Goal: Information Seeking & Learning: Find specific fact

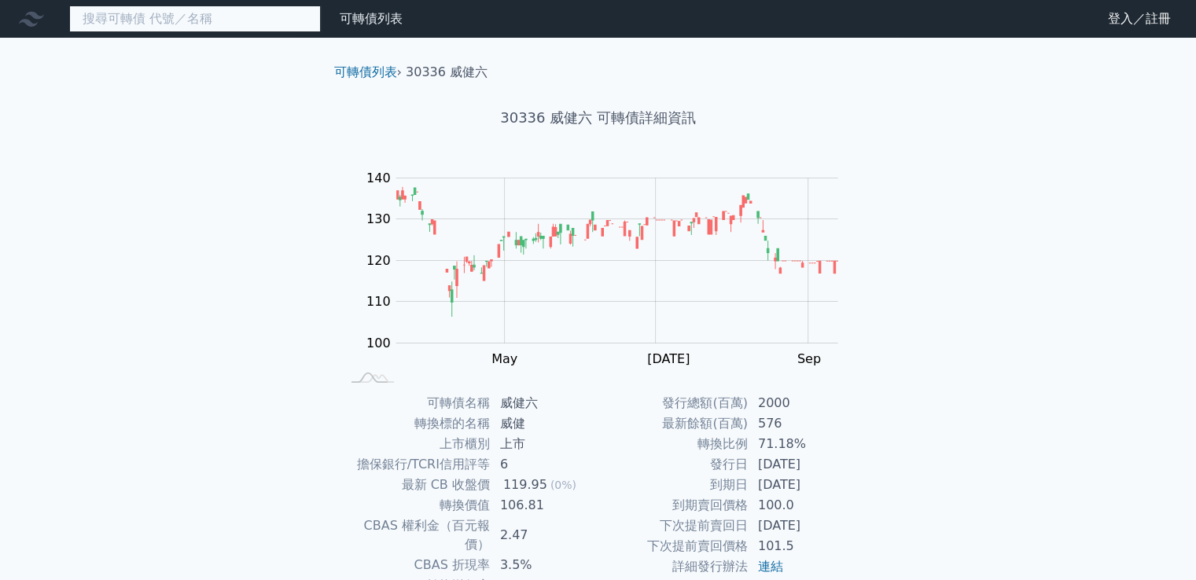
click at [201, 22] on input at bounding box center [195, 19] width 252 height 27
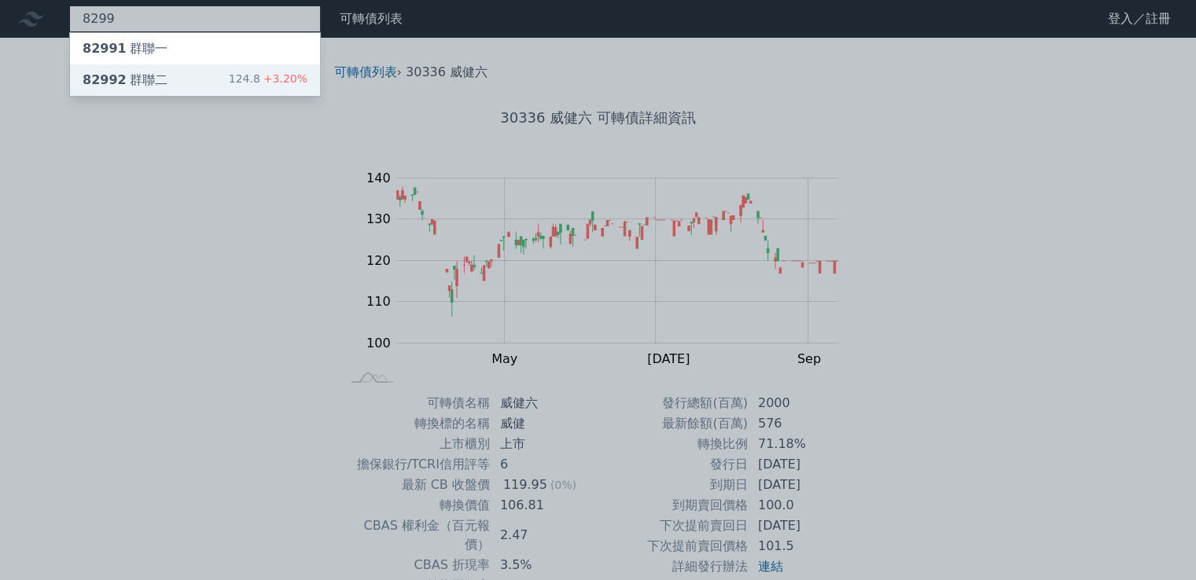
type input "8299"
click at [143, 87] on div "82992 群聯二" at bounding box center [125, 80] width 85 height 19
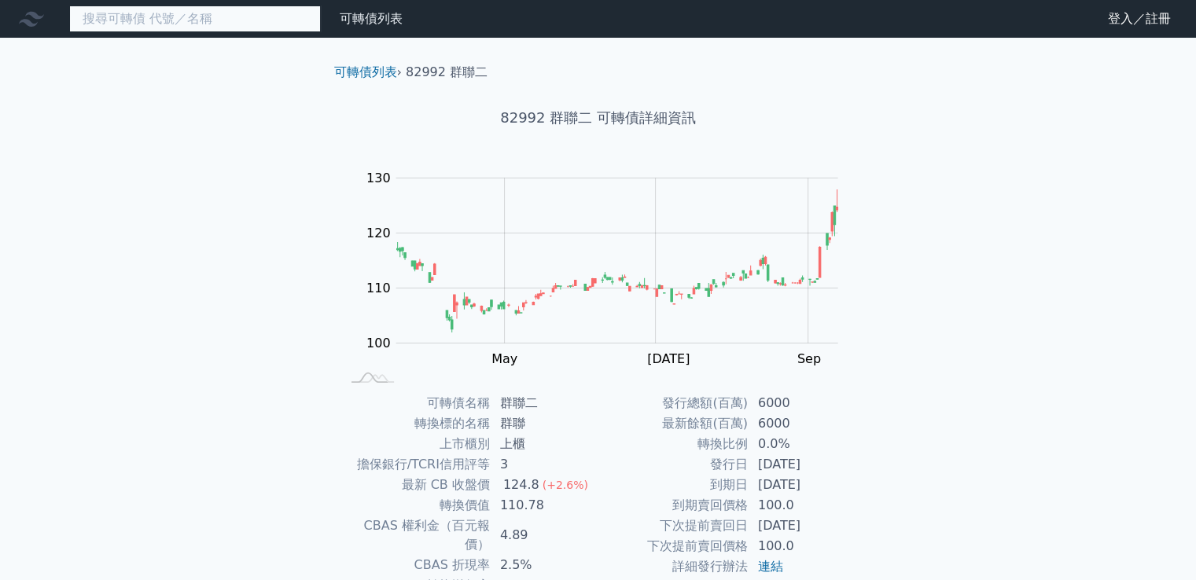
click at [151, 23] on input at bounding box center [195, 19] width 252 height 27
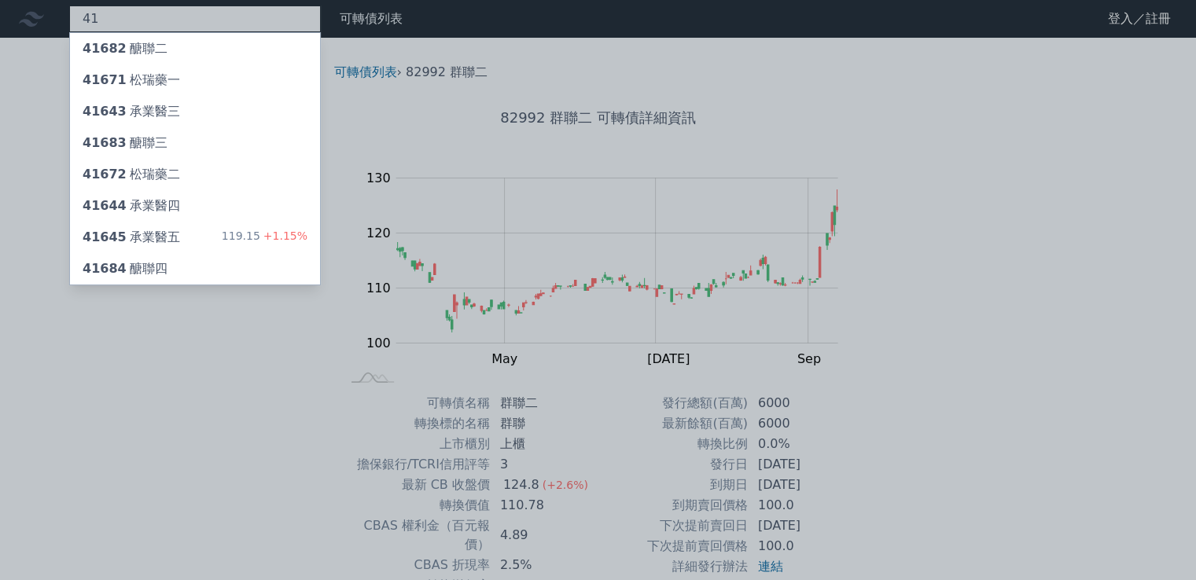
type input "4"
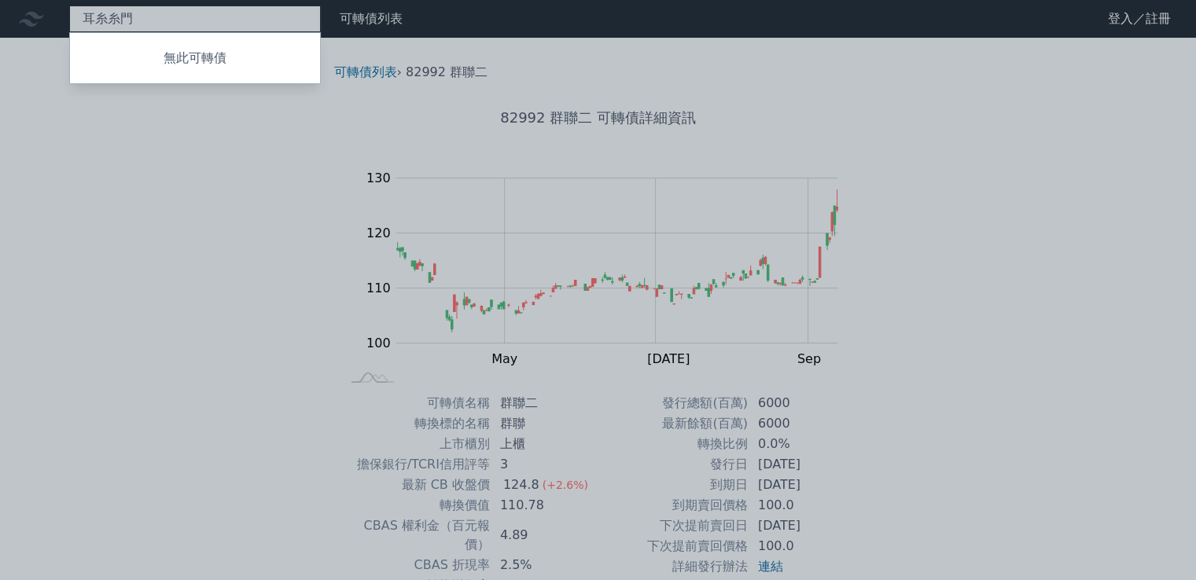
type input "聯"
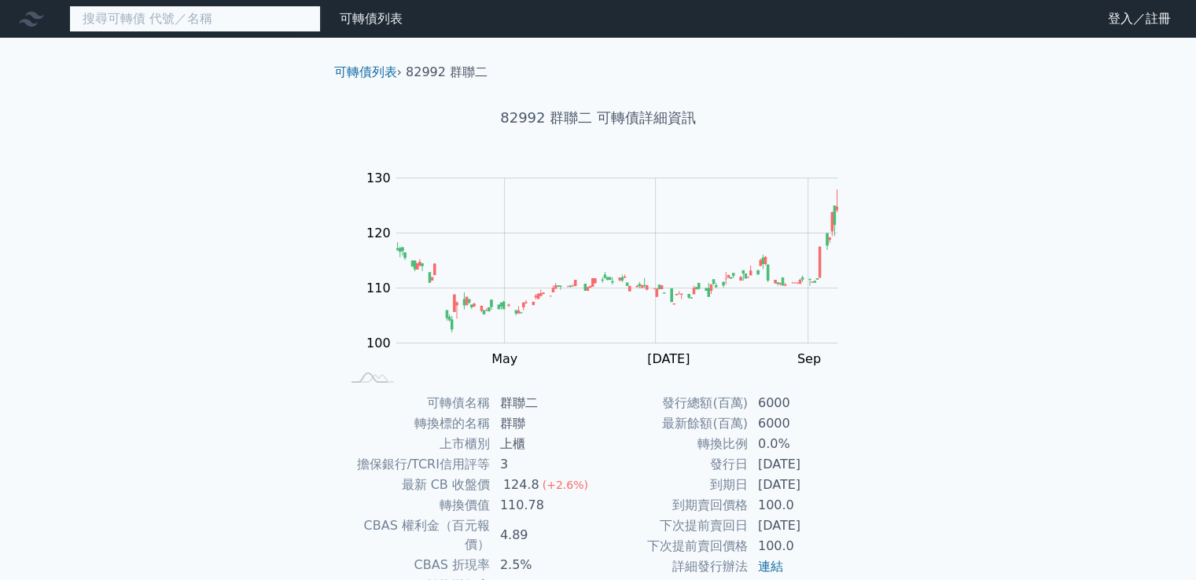
click at [164, 26] on input at bounding box center [195, 19] width 252 height 27
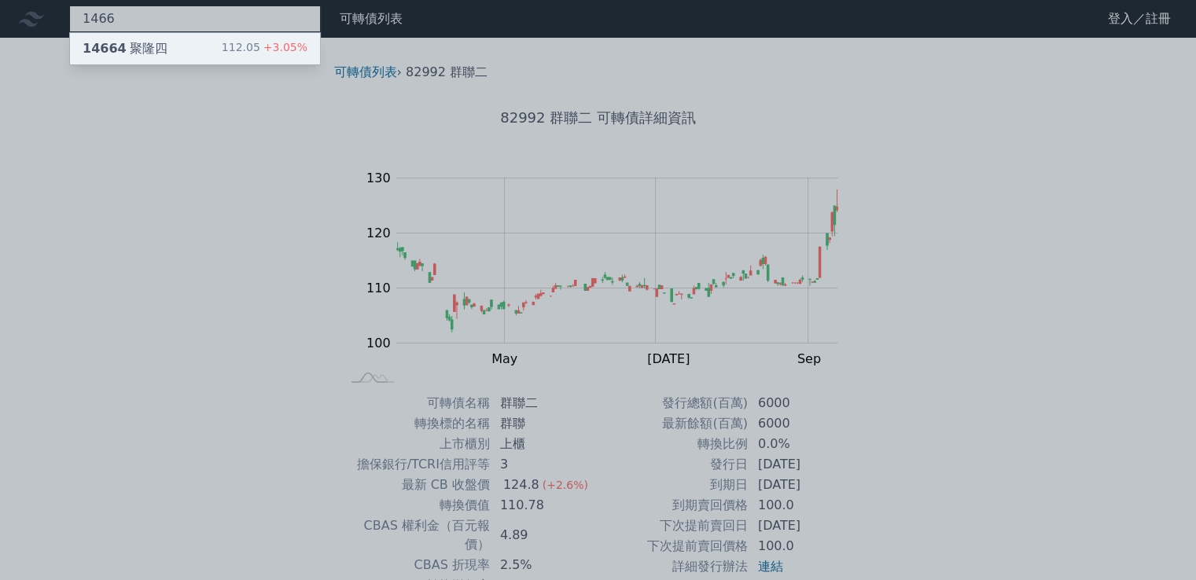
type input "1466"
click at [153, 44] on div "14664 聚隆四" at bounding box center [125, 48] width 85 height 19
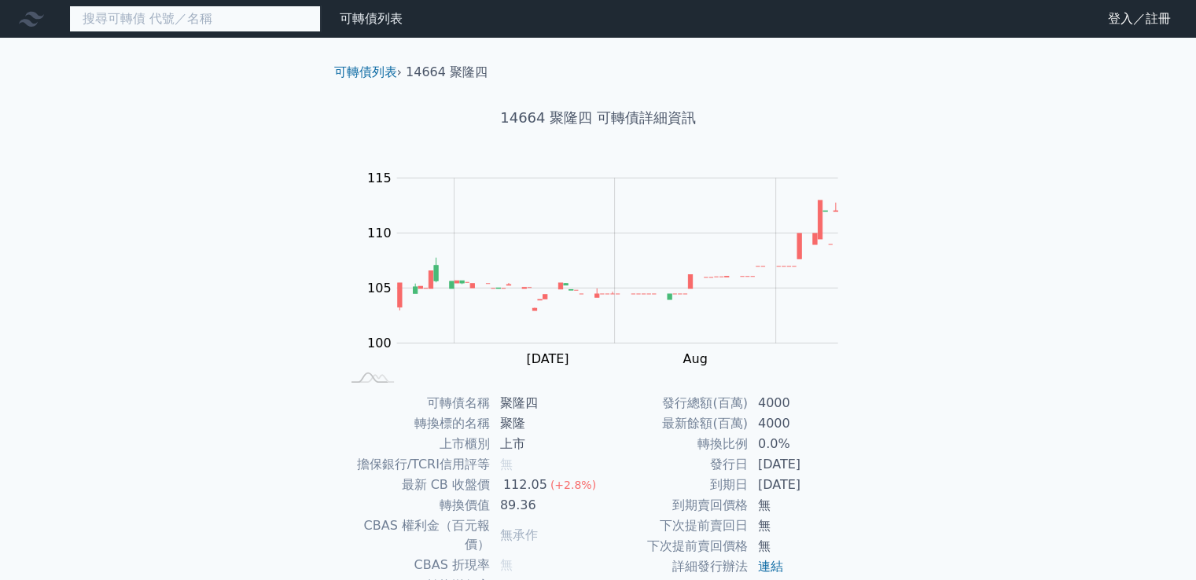
click at [182, 15] on input at bounding box center [195, 19] width 252 height 27
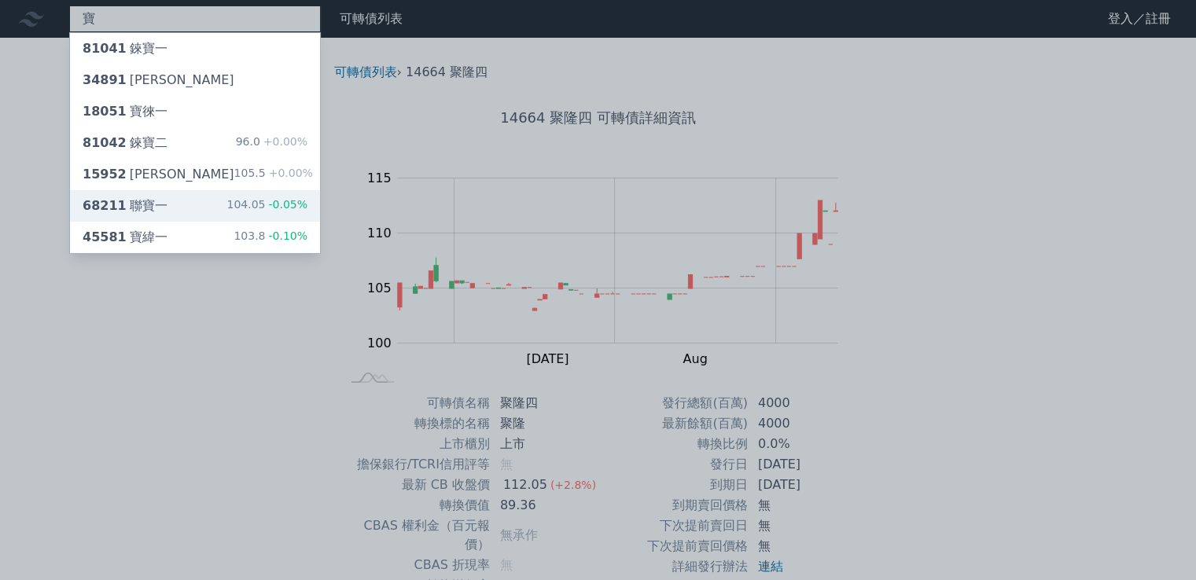
type input "寶"
click at [138, 202] on div "68211 聯寶一" at bounding box center [125, 206] width 85 height 19
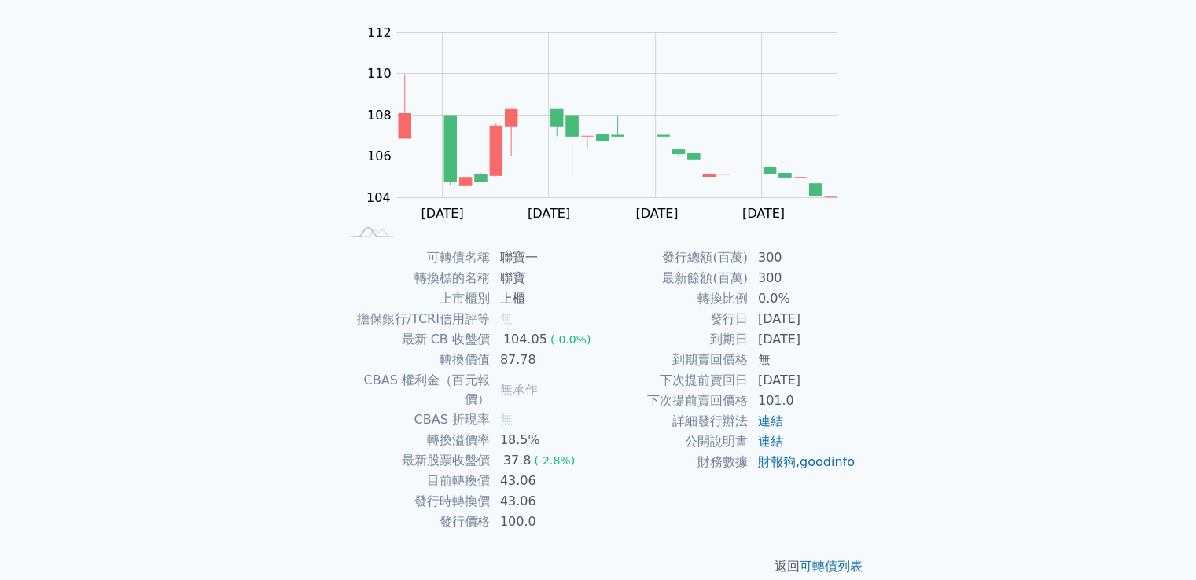
scroll to position [148, 0]
click at [769, 459] on link "財報狗" at bounding box center [777, 459] width 38 height 15
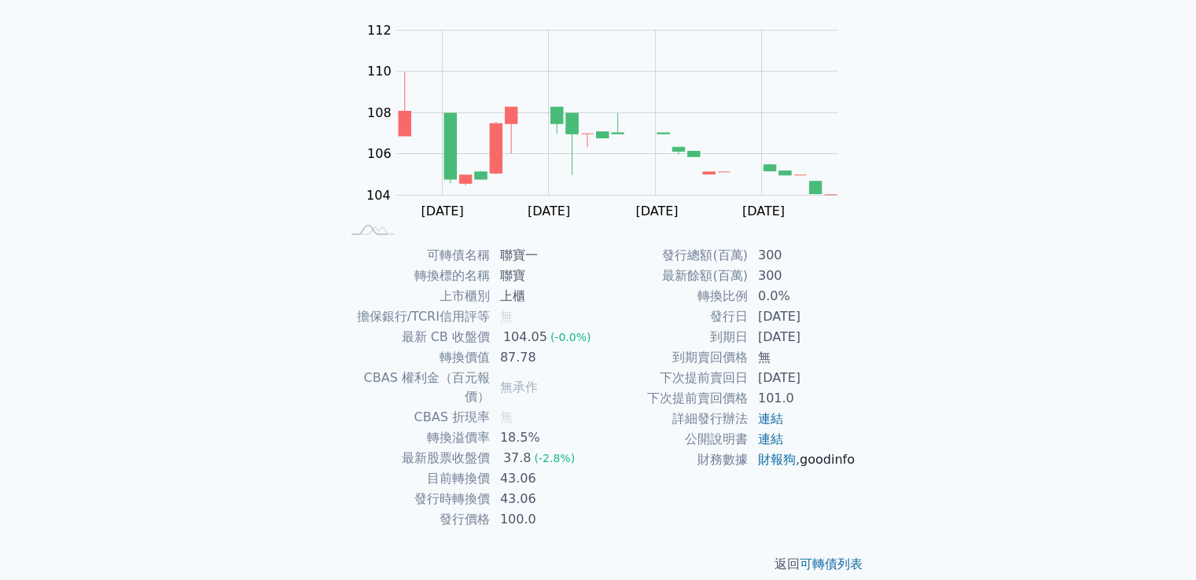
click at [800, 467] on link "goodinfo" at bounding box center [827, 459] width 55 height 15
